Goal: Task Accomplishment & Management: Manage account settings

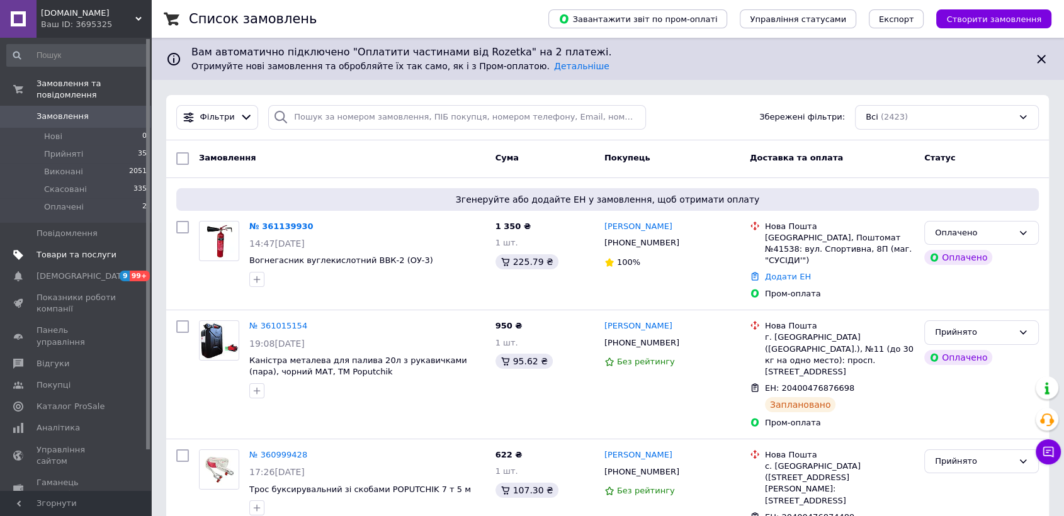
click at [76, 249] on span "Товари та послуги" at bounding box center [77, 254] width 80 height 11
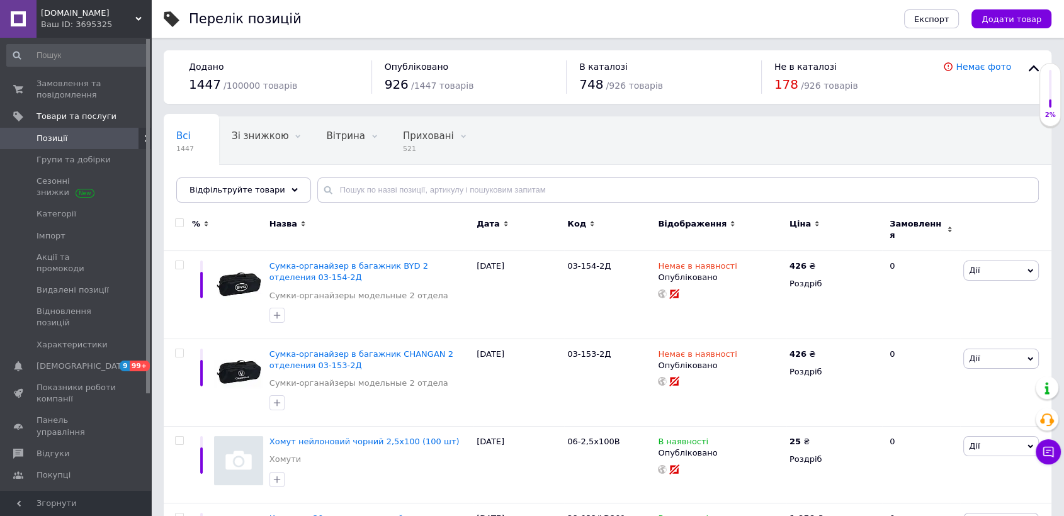
click at [132, 16] on span "[DOMAIN_NAME]" at bounding box center [88, 13] width 94 height 11
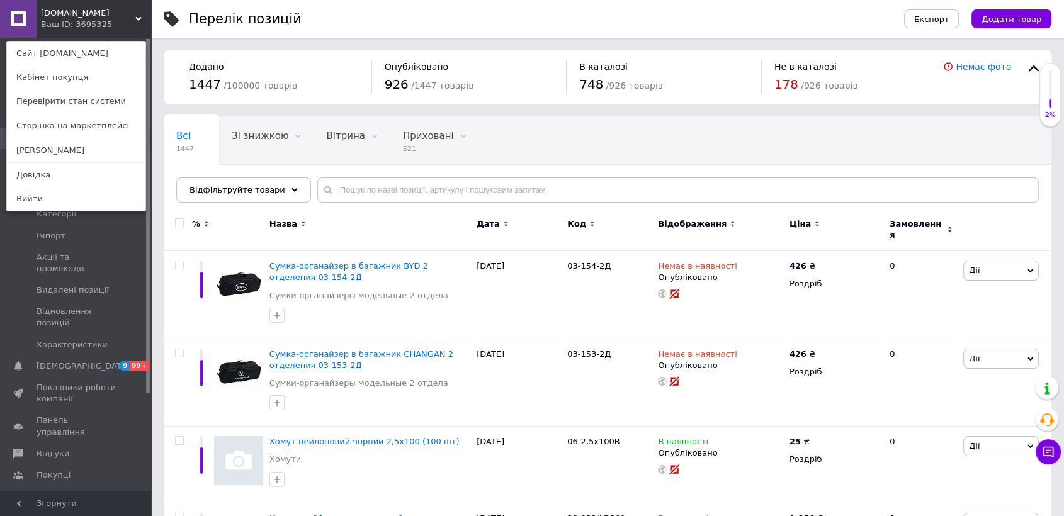
click at [171, 172] on div "Всі 1447 Зі знижкою 0 Видалити Редагувати Вітрина 0 Видалити Редагувати Прихова…" at bounding box center [608, 166] width 888 height 104
click at [354, 28] on div "Перелік позицій" at bounding box center [534, 19] width 690 height 38
click at [51, 240] on span "Імпорт" at bounding box center [51, 235] width 29 height 11
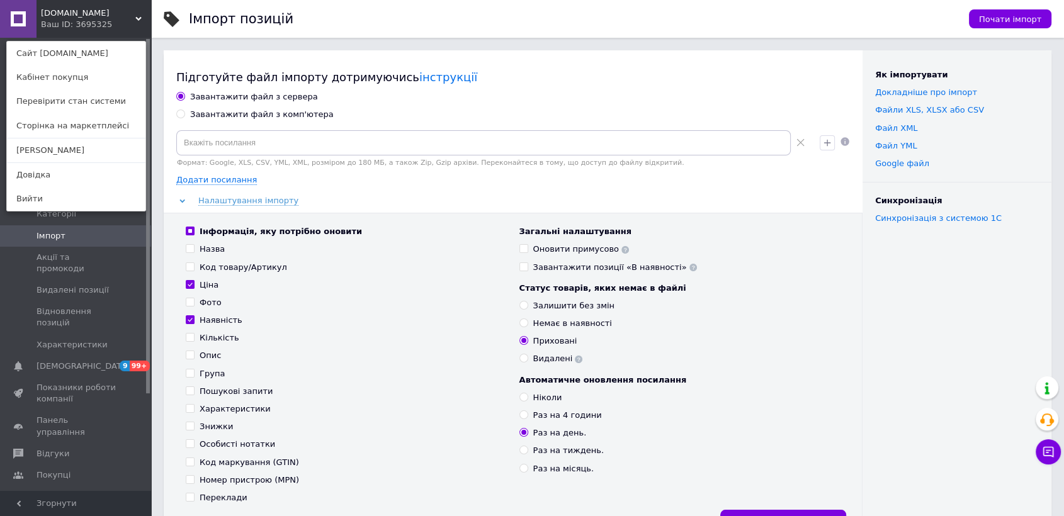
click at [141, 11] on div "[DOMAIN_NAME] Ваш ID: 3695325 Сайт [DOMAIN_NAME] Кабінет покупця Перевірити ста…" at bounding box center [75, 19] width 151 height 38
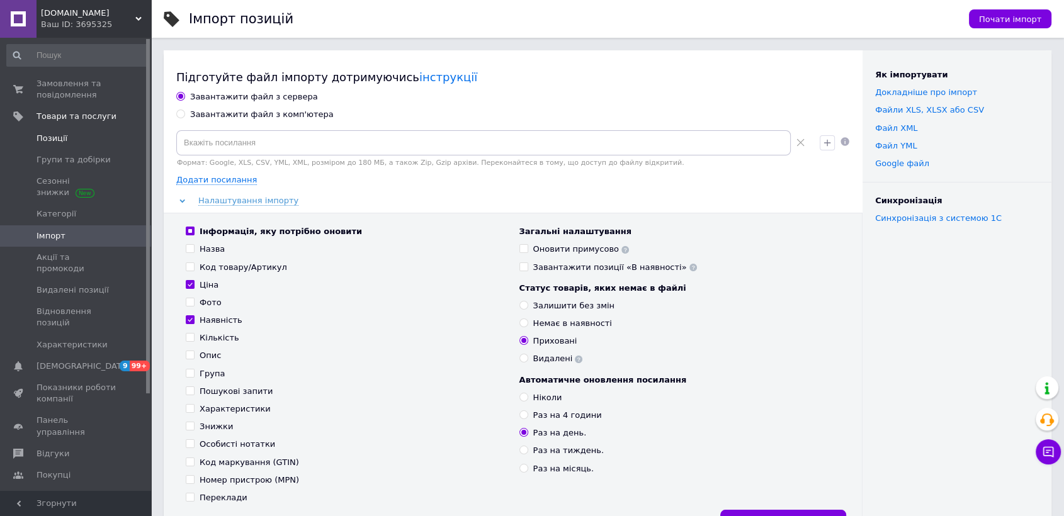
click at [52, 139] on span "Позиції" at bounding box center [52, 138] width 31 height 11
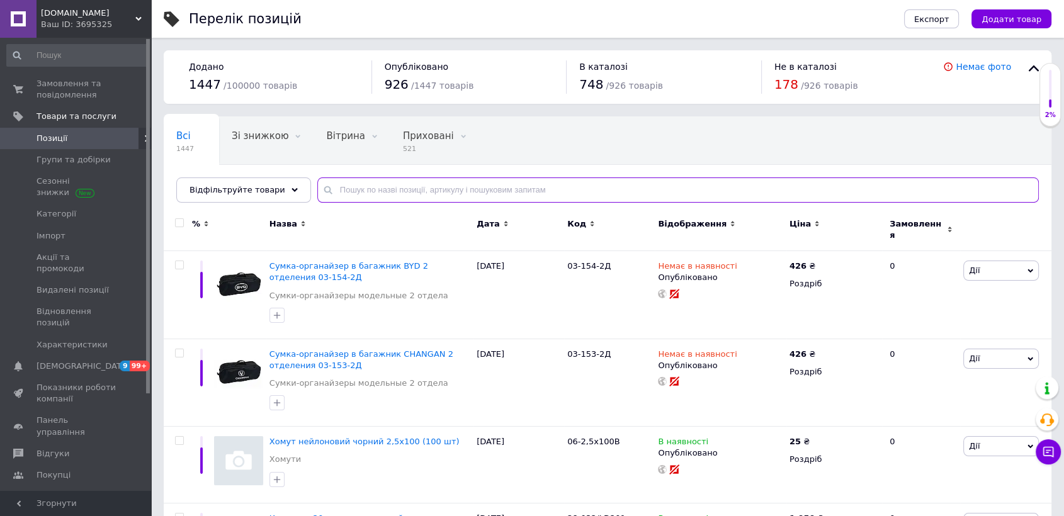
click at [377, 195] on input "text" at bounding box center [677, 190] width 721 height 25
paste input "1003к-038"
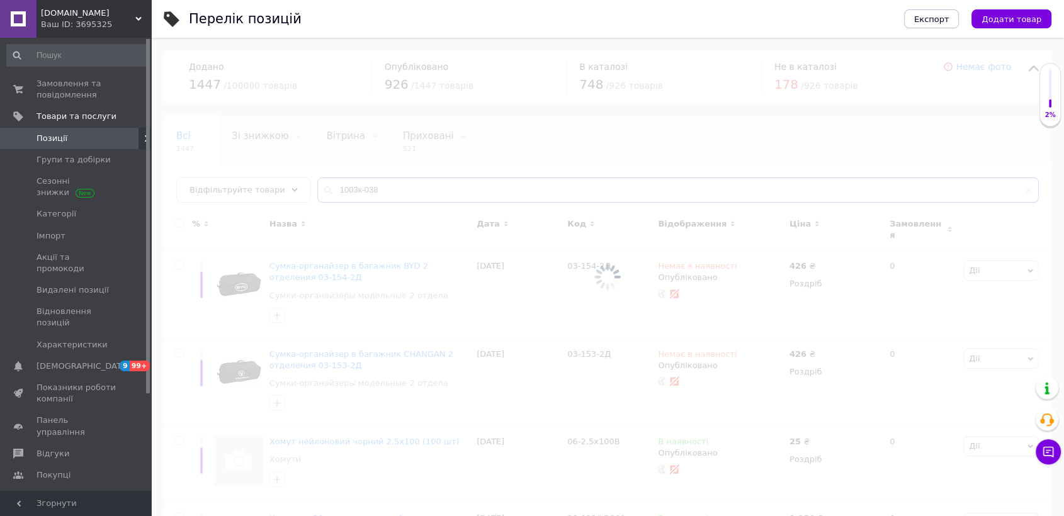
type input "1003к-038"
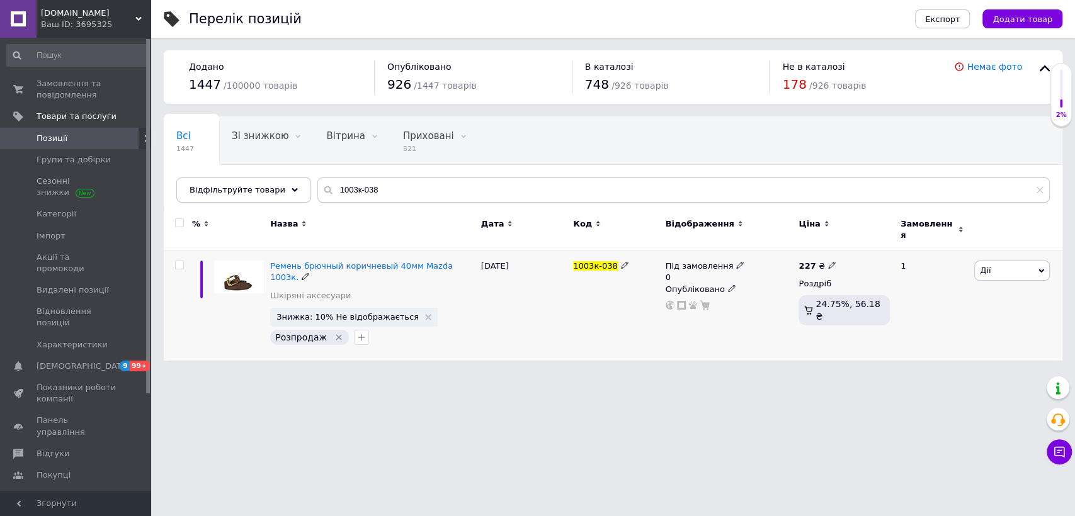
click at [704, 261] on span "Під замовлення" at bounding box center [699, 267] width 68 height 13
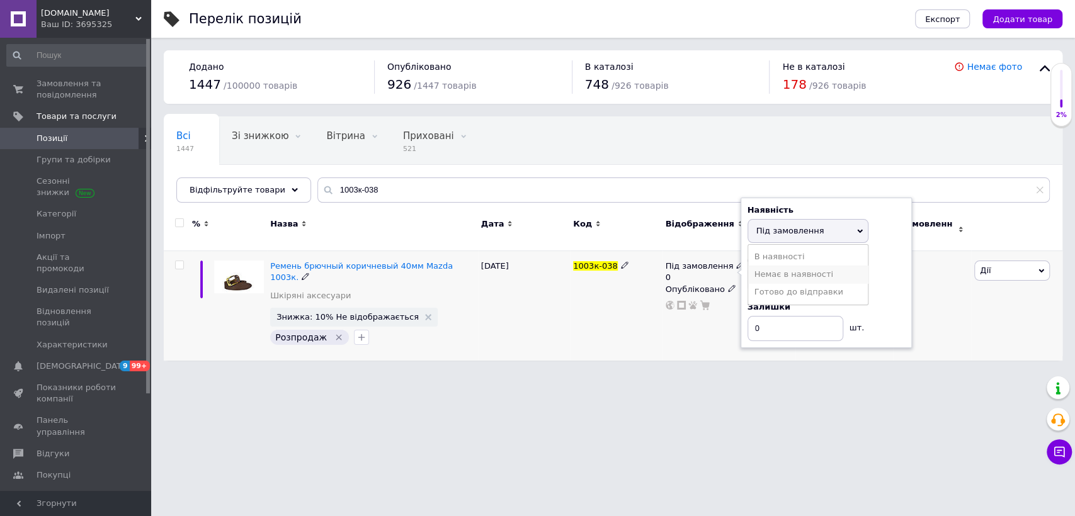
click at [776, 266] on li "Немає в наявності" at bounding box center [808, 275] width 120 height 18
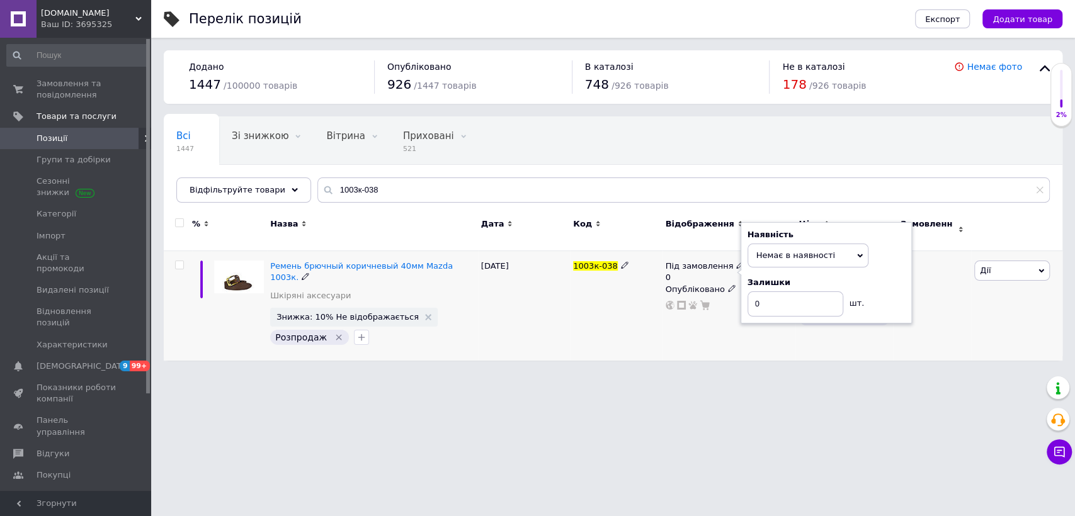
click at [636, 316] on div "1003к-038" at bounding box center [616, 306] width 92 height 110
drag, startPoint x: 767, startPoint y: 314, endPoint x: 749, endPoint y: 305, distance: 19.7
click at [749, 316] on input "0" at bounding box center [795, 328] width 96 height 25
click at [604, 324] on div "1003к-038" at bounding box center [616, 306] width 92 height 110
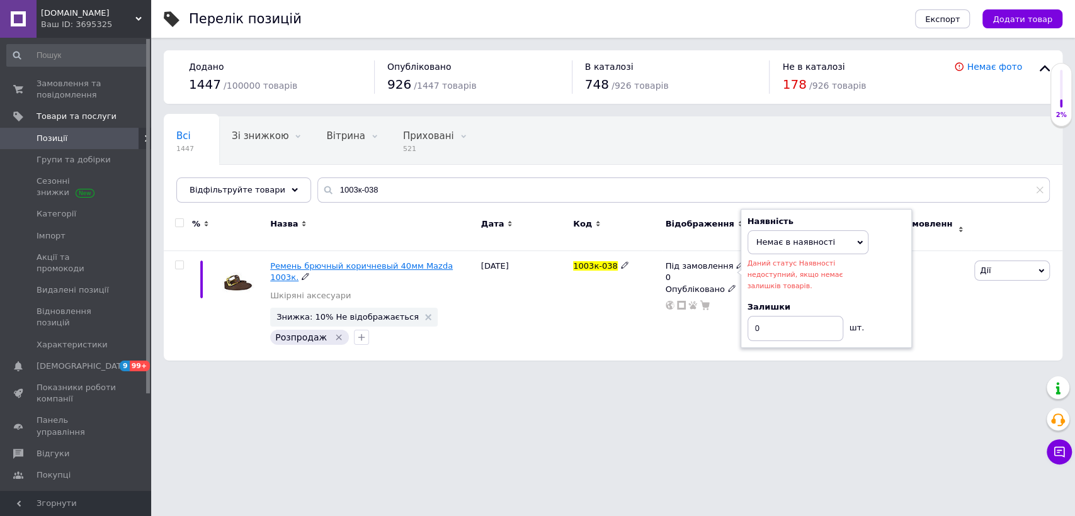
click at [412, 261] on span "Ремень брючный коричневый 40мм Mazda 1003к." at bounding box center [361, 271] width 183 height 21
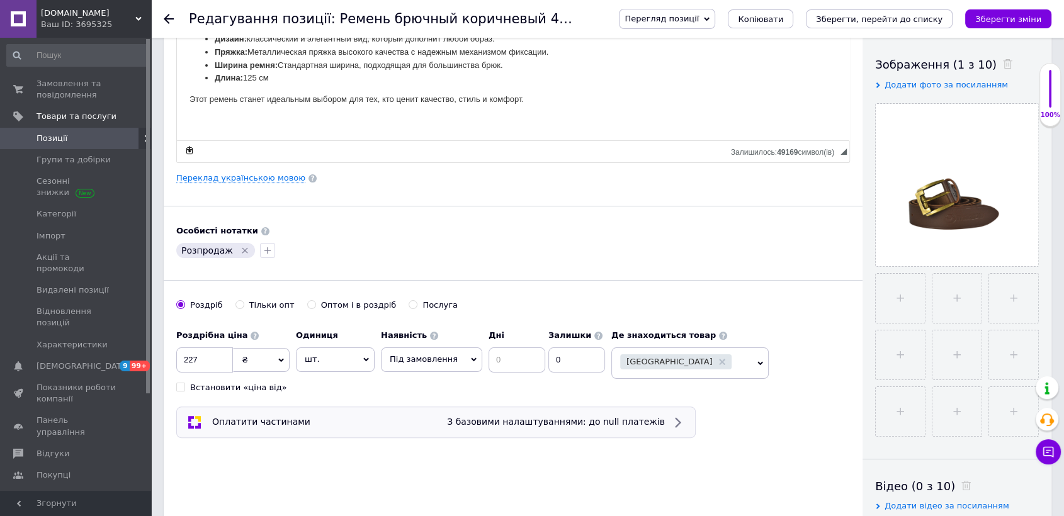
scroll to position [280, 0]
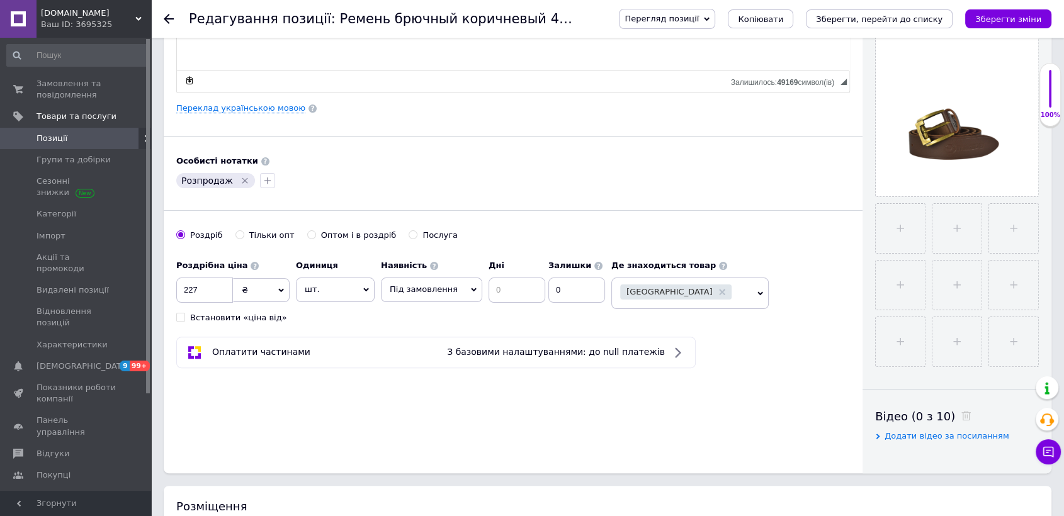
click at [424, 297] on span "Під замовлення" at bounding box center [431, 290] width 101 height 24
click at [407, 332] on li "Немає в наявності" at bounding box center [432, 334] width 100 height 18
drag, startPoint x: 524, startPoint y: 287, endPoint x: 490, endPoint y: 288, distance: 33.4
click at [499, 288] on input "0" at bounding box center [527, 290] width 57 height 25
click at [913, 21] on icon "Зберегти, перейти до списку" at bounding box center [879, 18] width 127 height 9
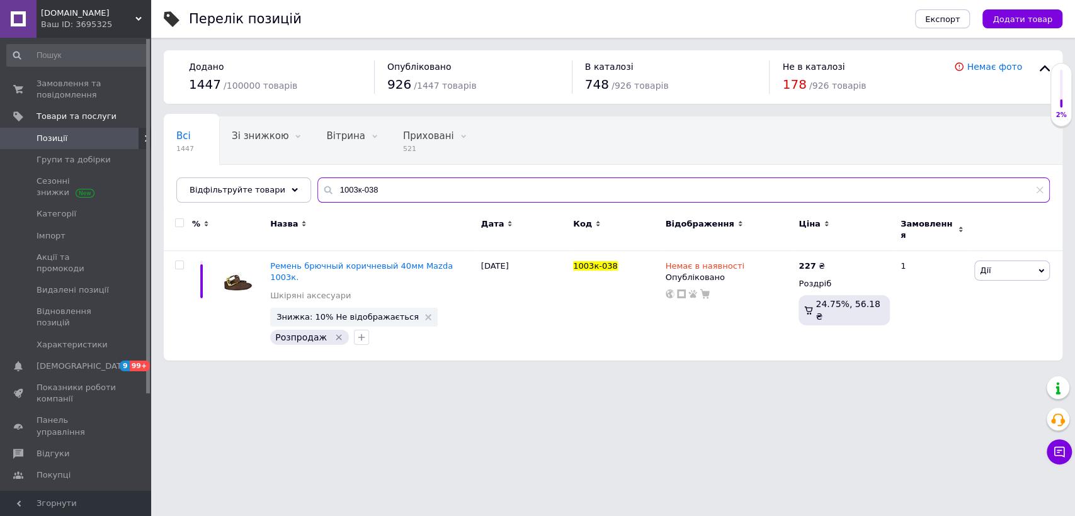
drag, startPoint x: 381, startPoint y: 186, endPoint x: 305, endPoint y: 192, distance: 76.4
click at [317, 192] on input "1003к-038" at bounding box center [683, 190] width 732 height 25
paste input "26"
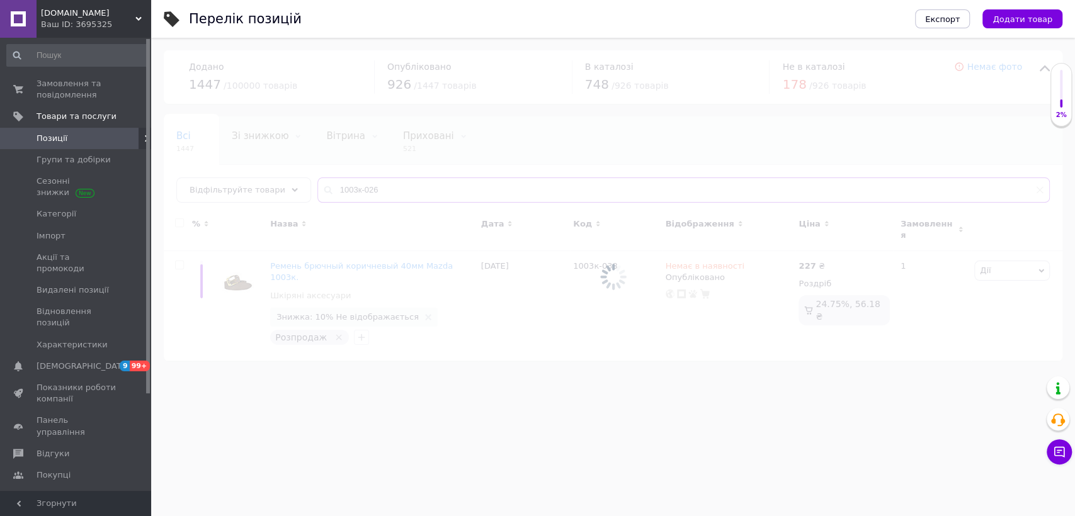
type input "1003к-026"
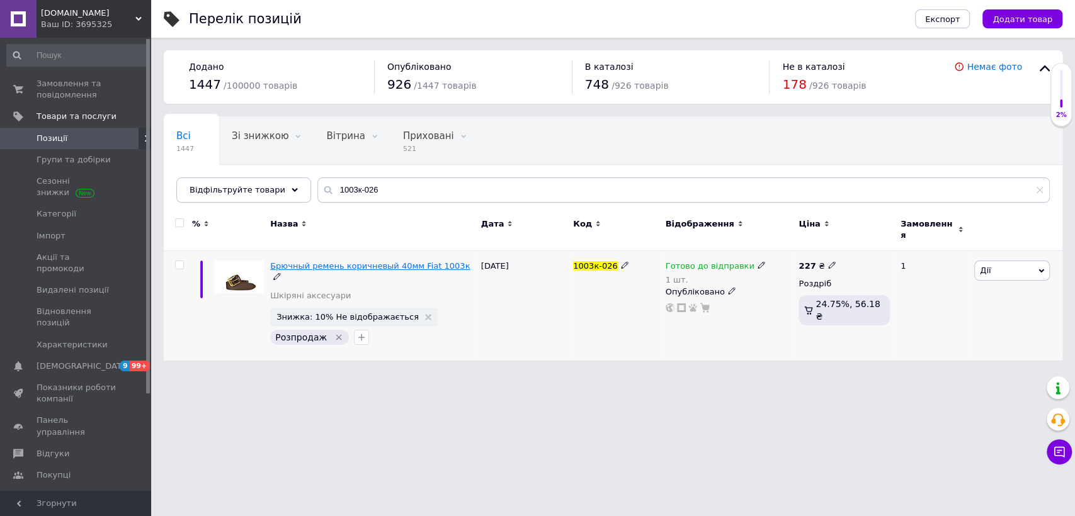
click at [421, 261] on span "Брючный ремень коричневый 40мм Fiat 1003к" at bounding box center [370, 265] width 200 height 9
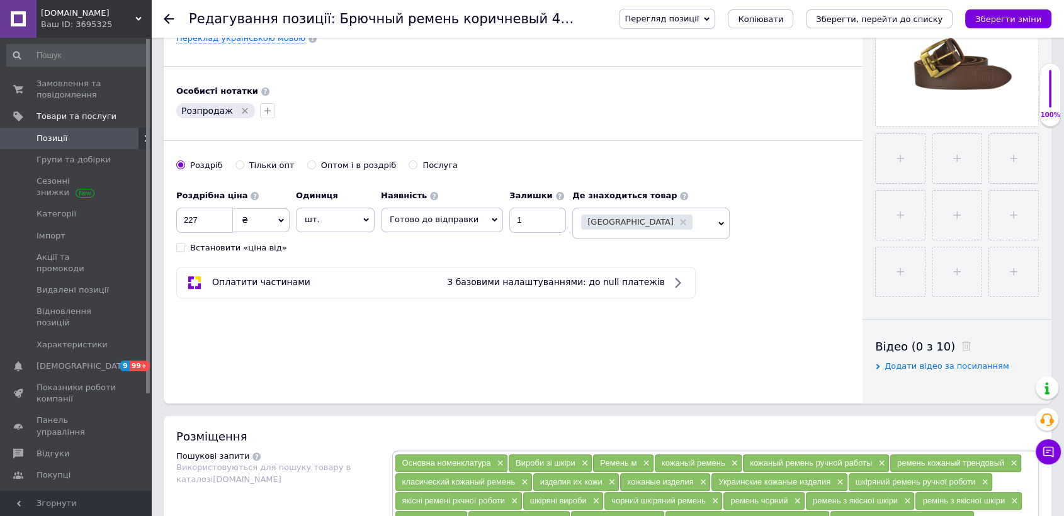
scroll to position [419, 0]
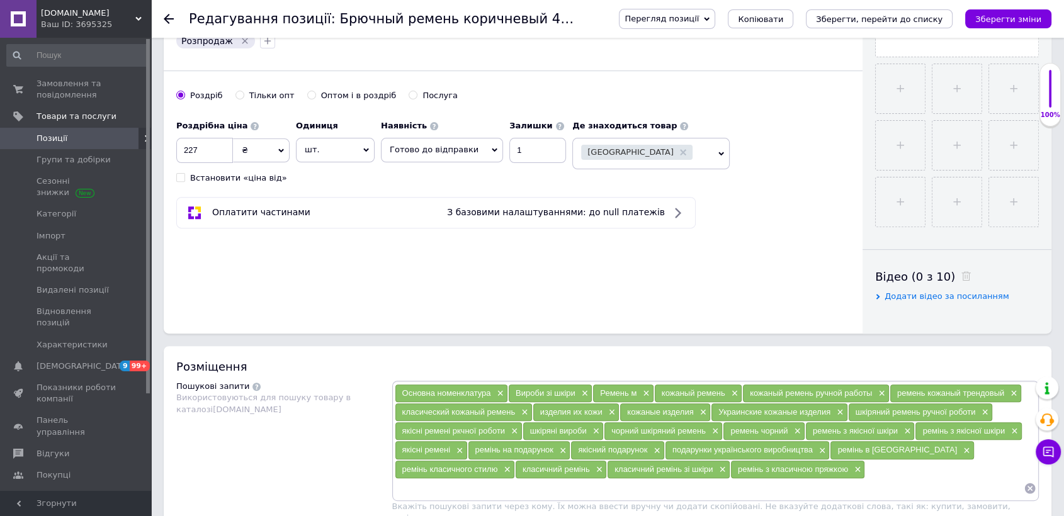
click at [473, 144] on span "Готово до відправки" at bounding box center [442, 150] width 122 height 24
click at [426, 195] on li "Немає в наявності" at bounding box center [442, 194] width 121 height 18
drag, startPoint x: 512, startPoint y: 153, endPoint x: 495, endPoint y: 146, distance: 18.9
click at [499, 146] on input "1" at bounding box center [527, 150] width 57 height 25
click at [859, 15] on icon "Зберегти, перейти до списку" at bounding box center [879, 18] width 127 height 9
